Goal: Navigation & Orientation: Find specific page/section

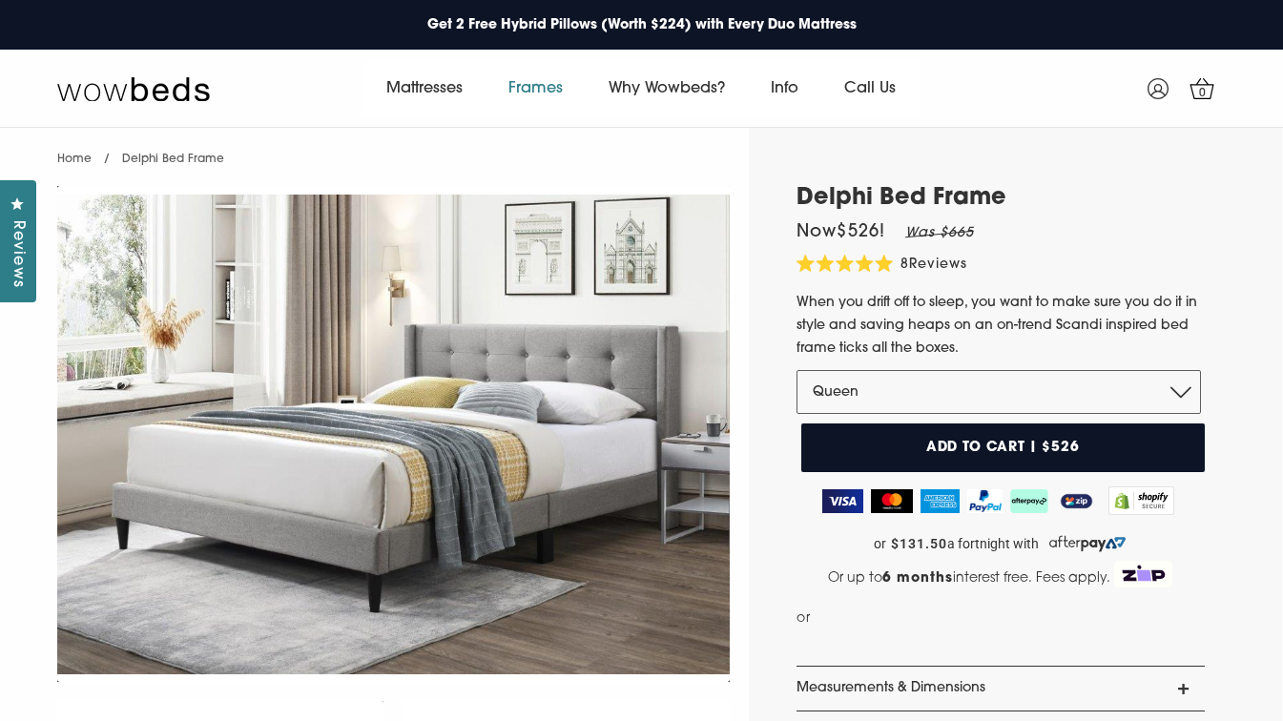
click at [552, 91] on link "Frames" at bounding box center [536, 88] width 100 height 53
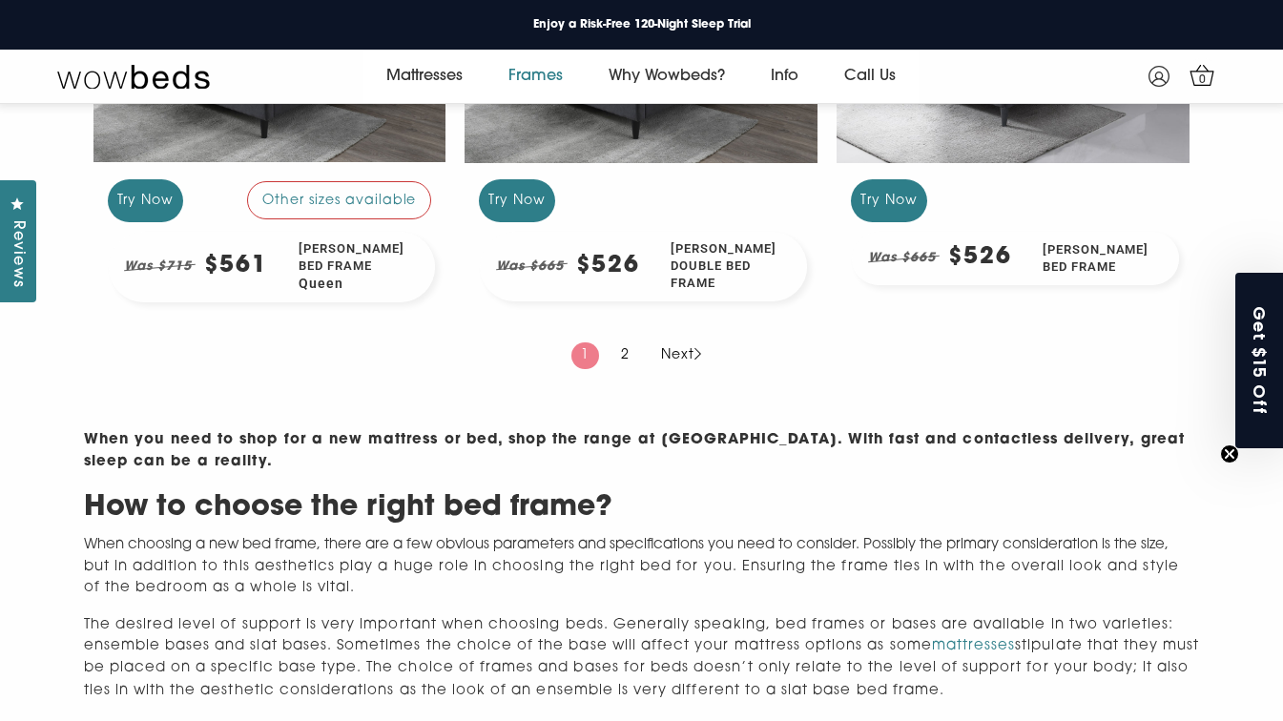
scroll to position [2012, 0]
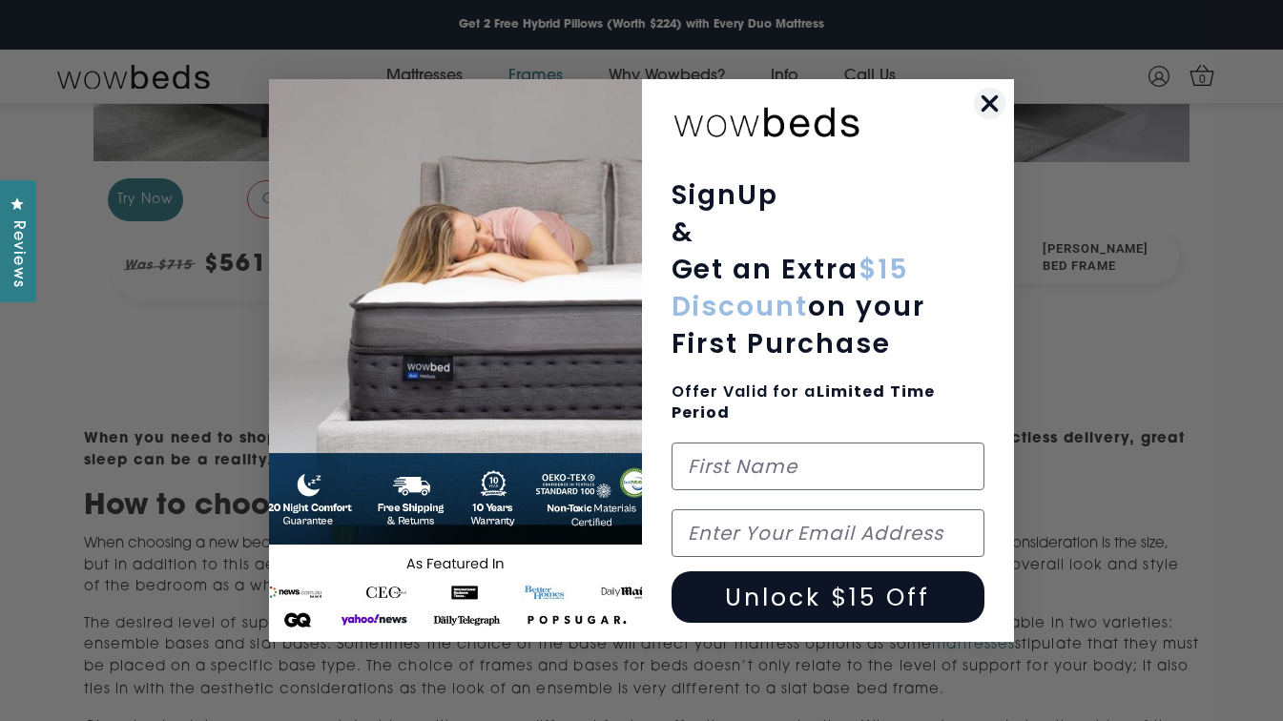
click at [989, 98] on circle "Close dialog" at bounding box center [989, 103] width 31 height 31
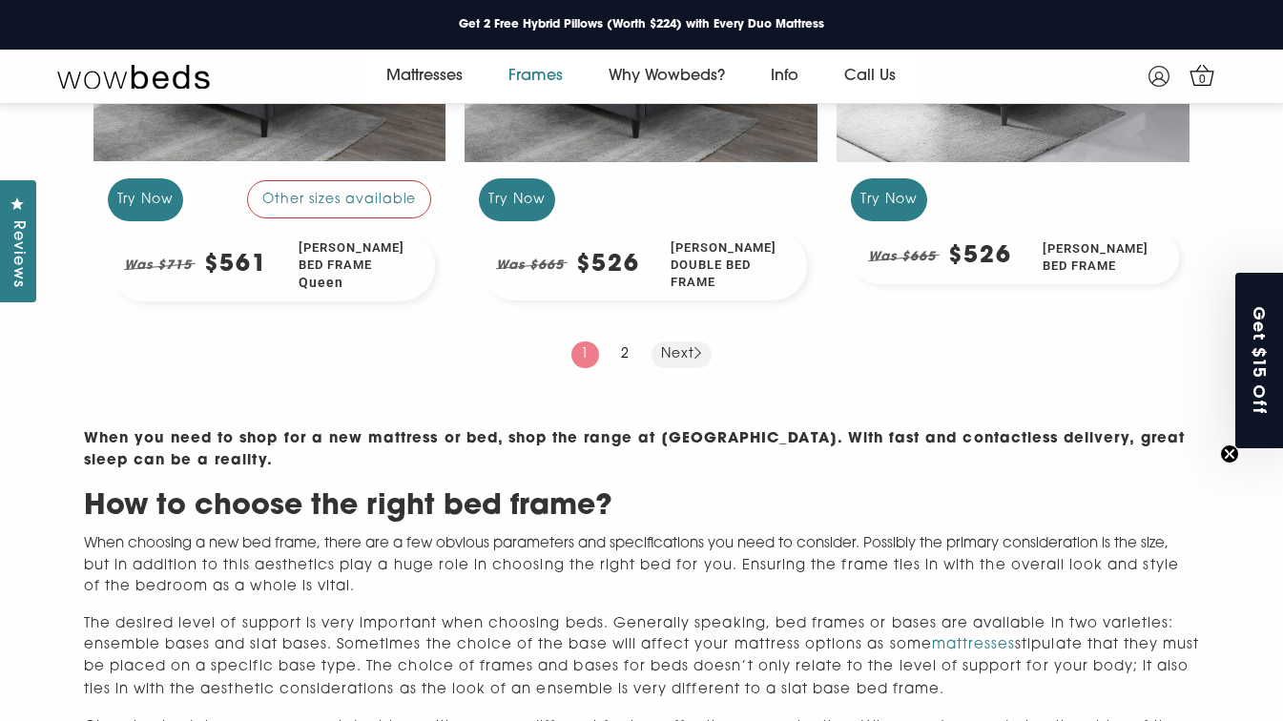
click at [679, 368] on link "Next" at bounding box center [682, 355] width 60 height 27
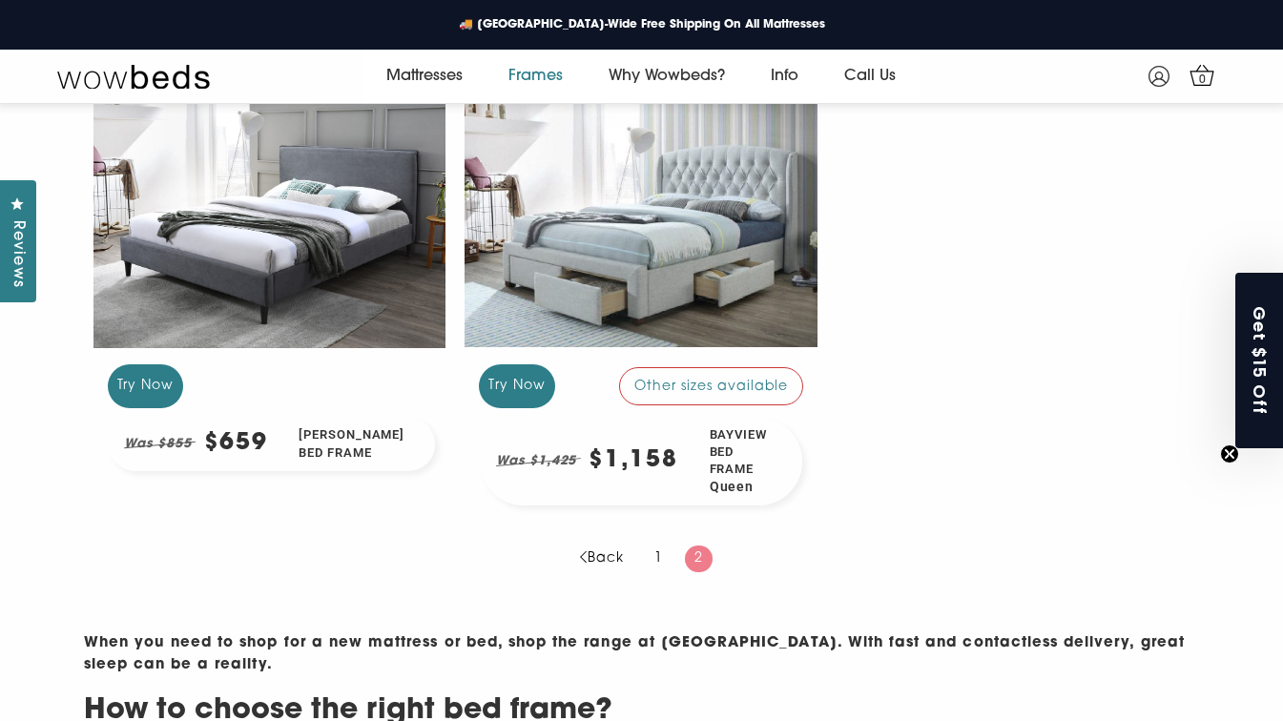
scroll to position [457, 0]
